Goal: Find specific page/section: Find specific page/section

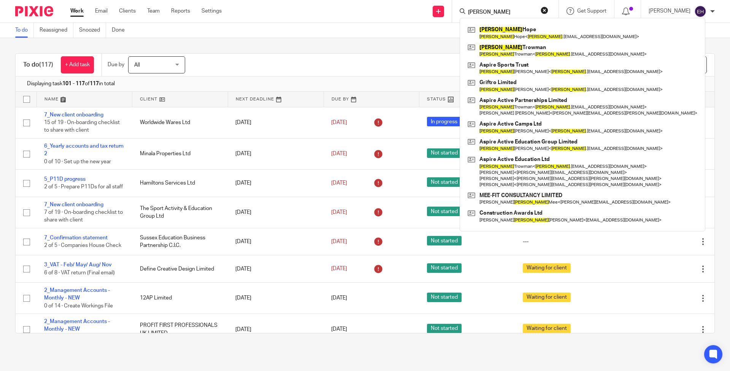
type input "[PERSON_NAME]"
click at [547, 11] on button "reset" at bounding box center [545, 10] width 8 height 8
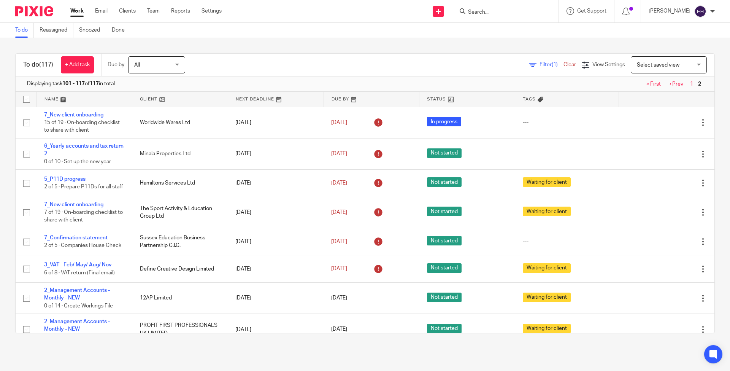
click at [510, 14] on input "Search" at bounding box center [501, 12] width 68 height 7
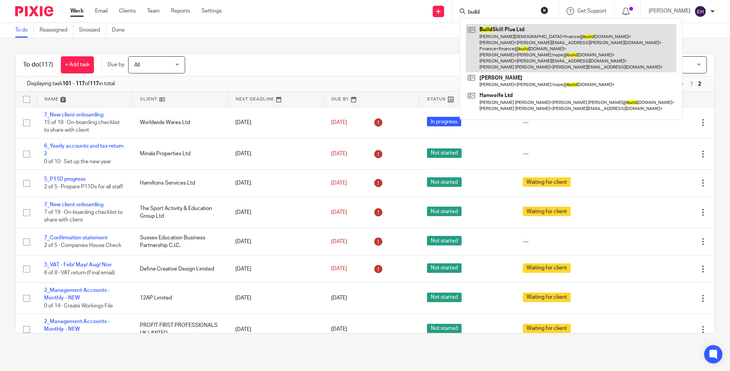
type input "build"
click at [508, 38] on link at bounding box center [571, 48] width 211 height 48
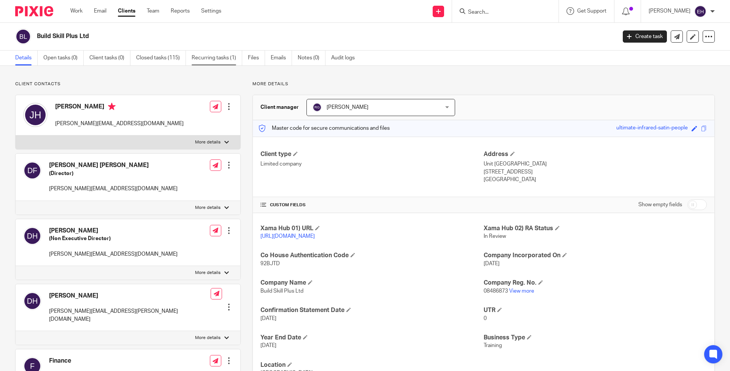
click at [232, 59] on link "Recurring tasks (1)" at bounding box center [217, 58] width 51 height 15
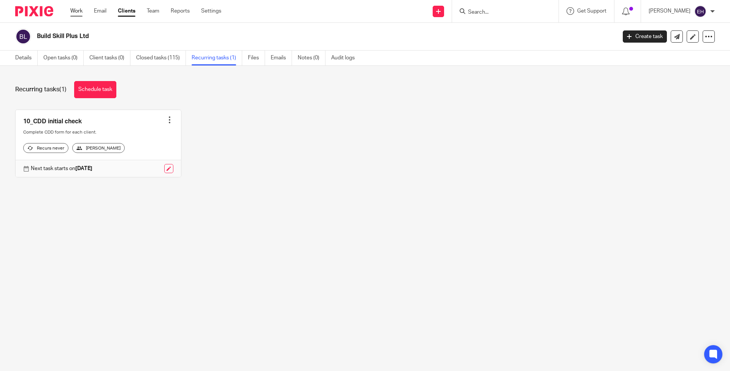
click at [78, 9] on link "Work" at bounding box center [76, 11] width 12 height 8
